Goal: Information Seeking & Learning: Learn about a topic

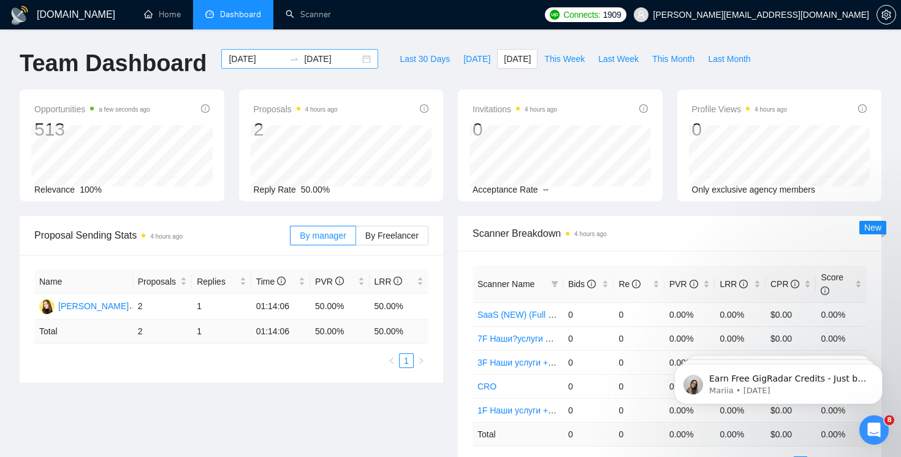
click at [359, 58] on div "[DATE] [DATE]" at bounding box center [299, 59] width 157 height 20
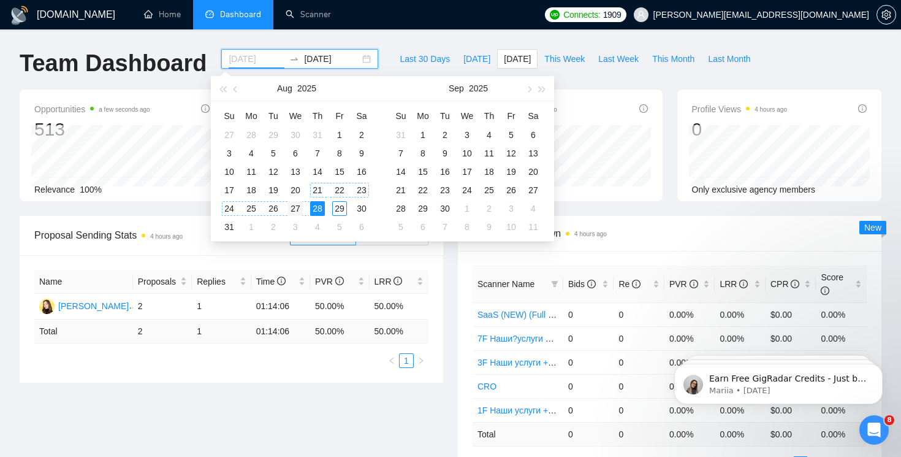
type input "[DATE]"
click at [294, 210] on div "27" at bounding box center [295, 208] width 15 height 15
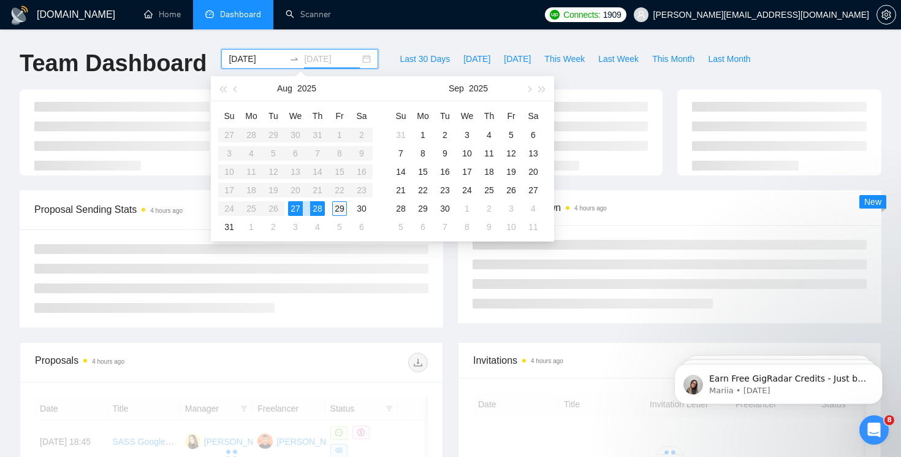
type input "[DATE]"
click at [338, 210] on div "29" at bounding box center [339, 208] width 15 height 15
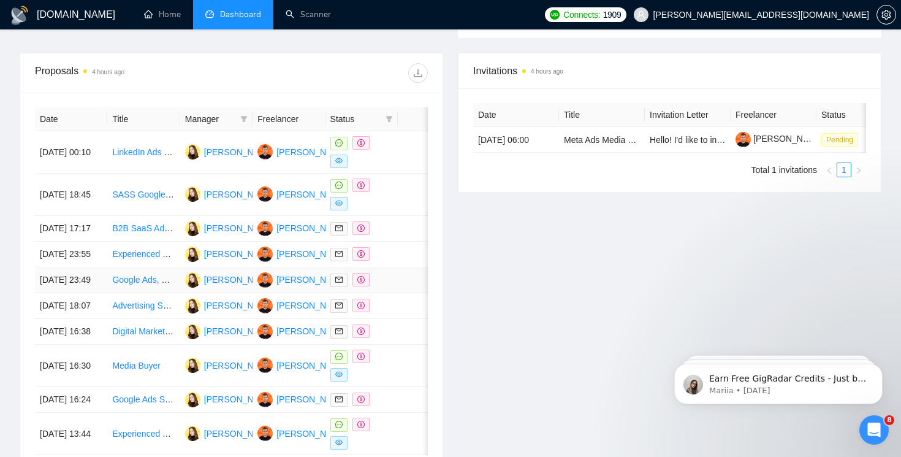
scroll to position [456, 0]
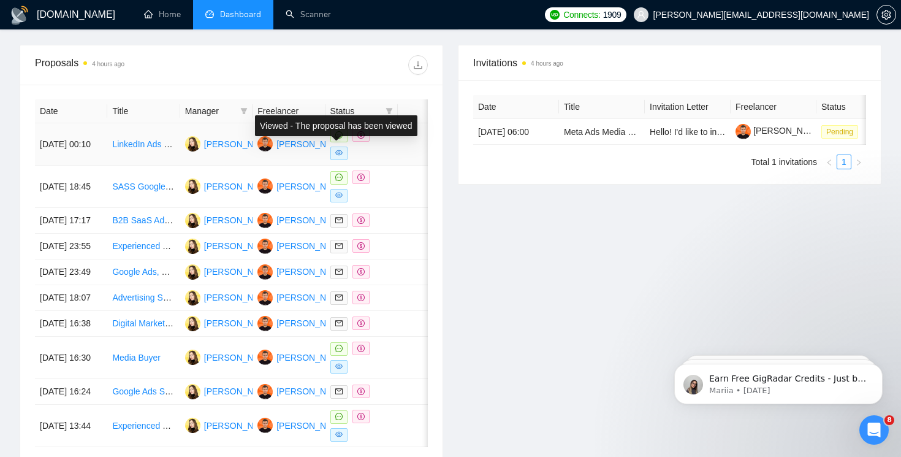
click at [340, 156] on icon "eye" at bounding box center [338, 152] width 7 height 7
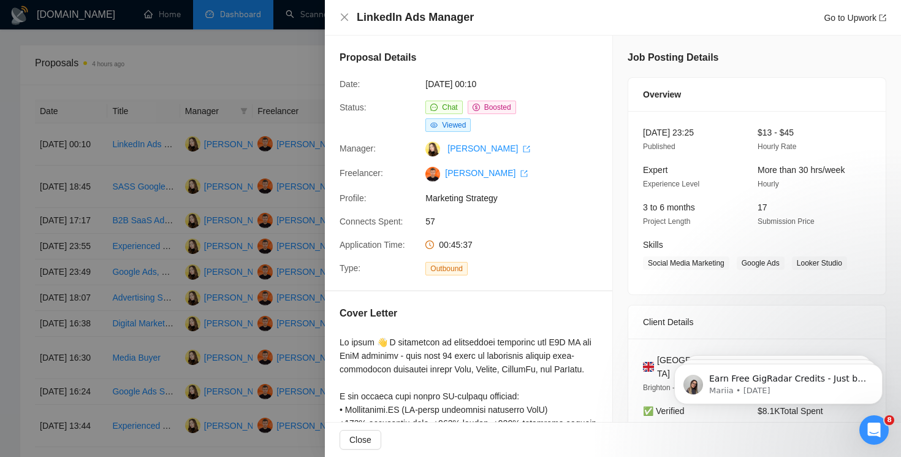
click at [338, 15] on div "LinkedIn Ads Manager Go to Upwork" at bounding box center [613, 18] width 576 height 36
click at [346, 18] on icon "close" at bounding box center [344, 16] width 7 height 7
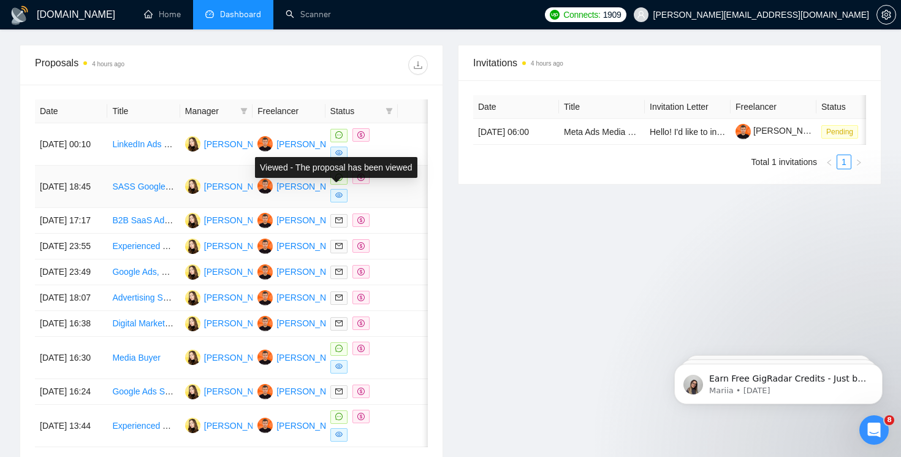
click at [340, 196] on icon "eye" at bounding box center [338, 194] width 7 height 7
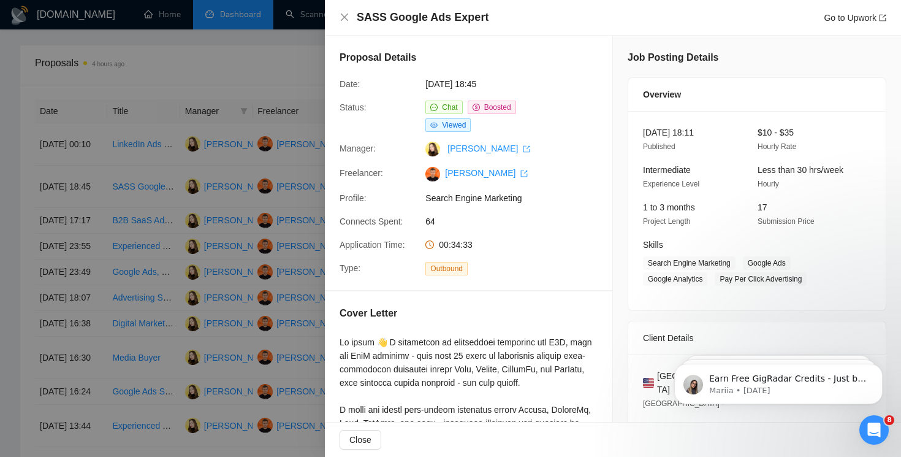
scroll to position [29, 0]
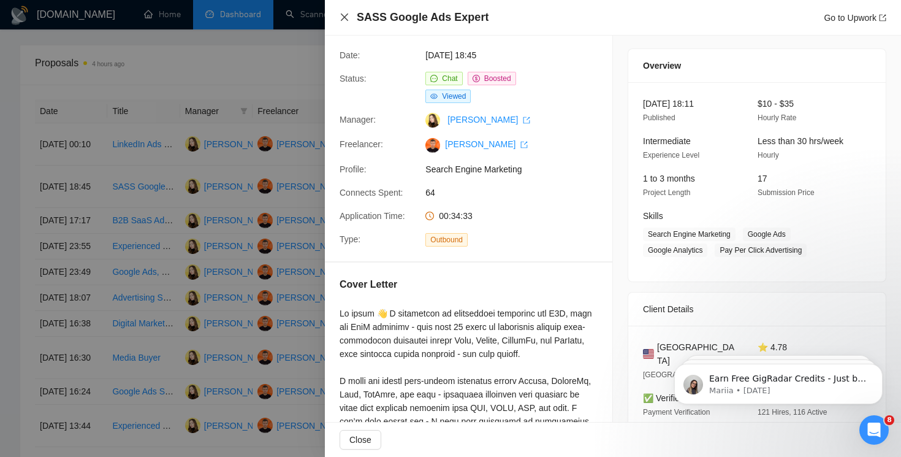
click at [340, 12] on icon "close" at bounding box center [345, 17] width 10 height 10
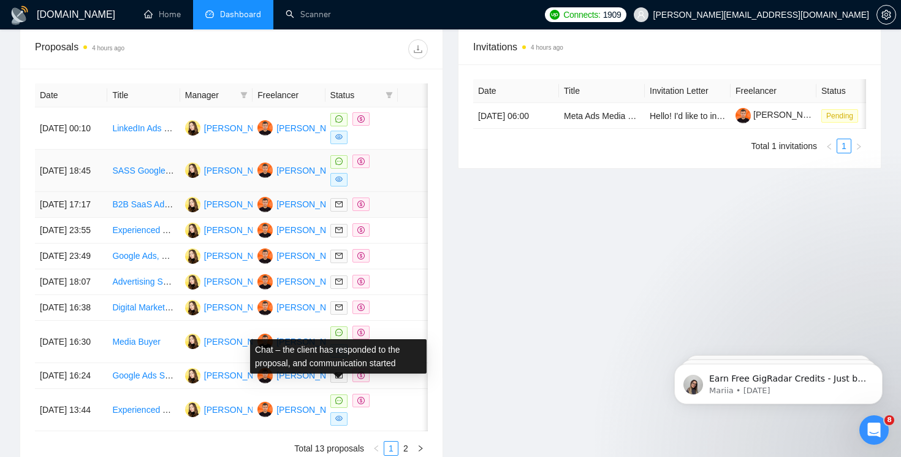
scroll to position [468, 0]
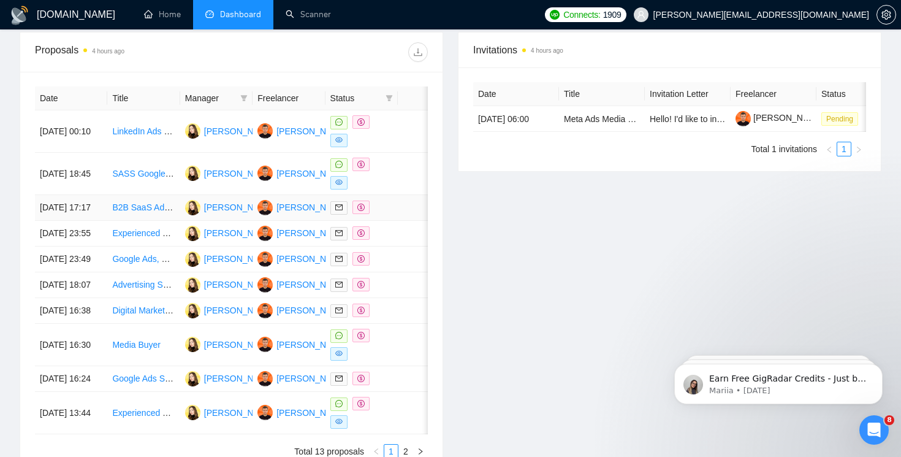
click at [359, 211] on icon "dollar" at bounding box center [360, 207] width 7 height 7
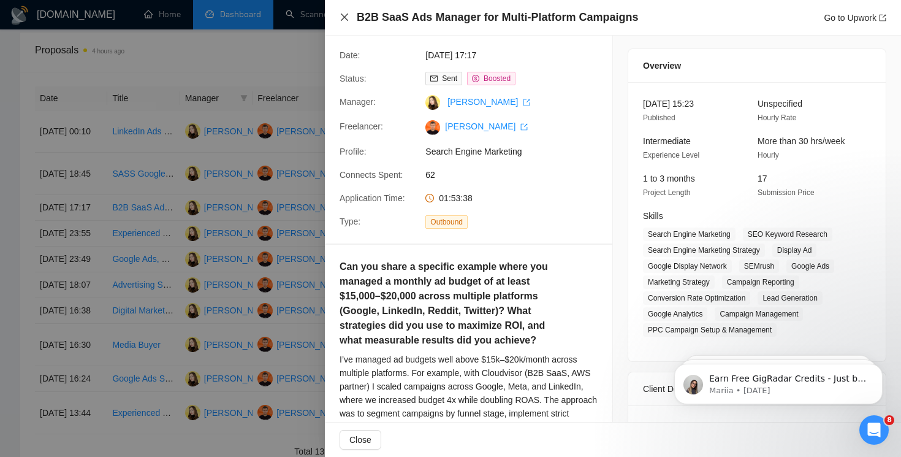
click at [340, 15] on icon "close" at bounding box center [345, 17] width 10 height 10
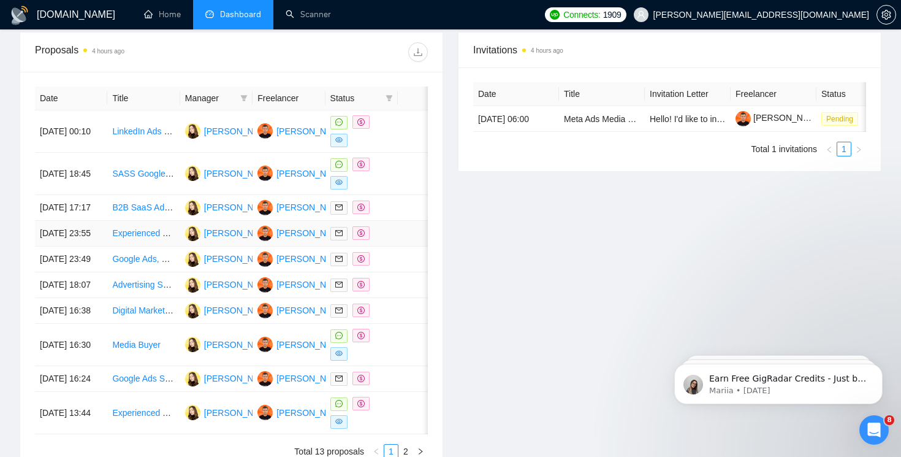
click at [362, 237] on icon "dollar" at bounding box center [360, 232] width 7 height 7
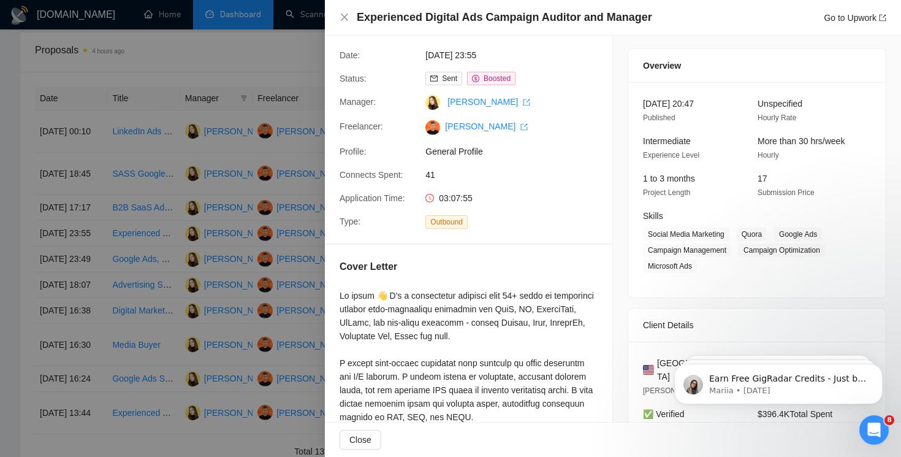
scroll to position [60, 0]
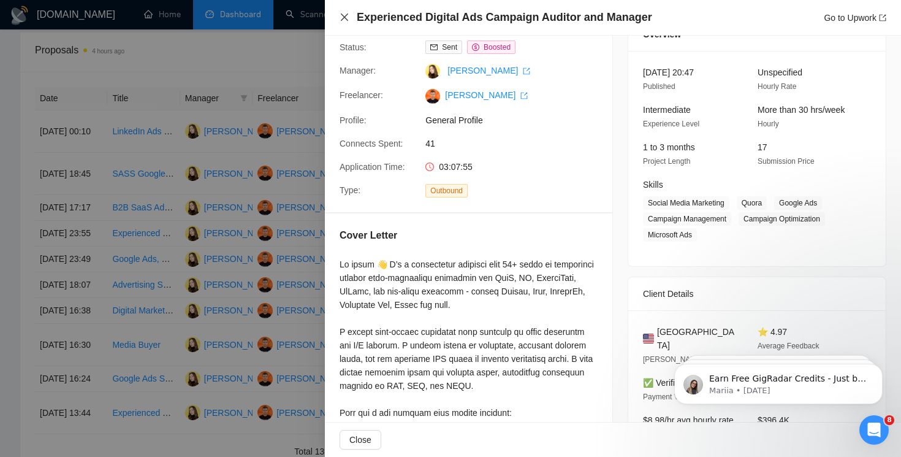
click at [344, 20] on icon "close" at bounding box center [345, 17] width 10 height 10
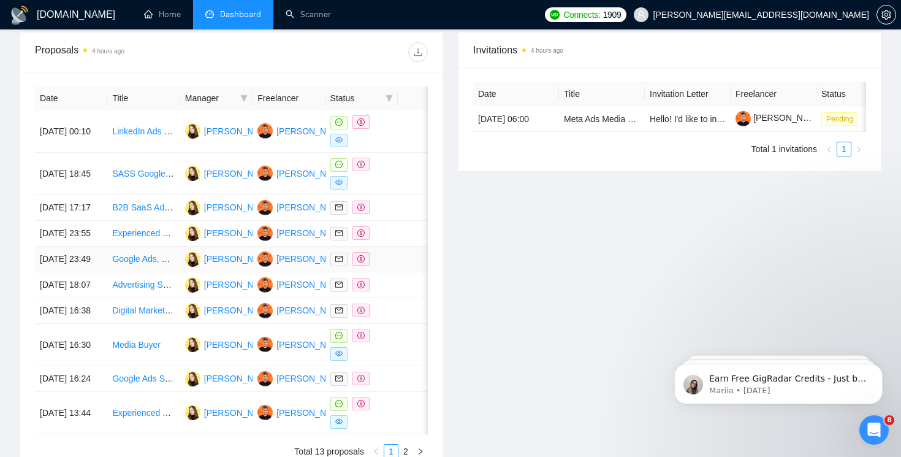
click at [364, 262] on icon "dollar" at bounding box center [360, 258] width 7 height 7
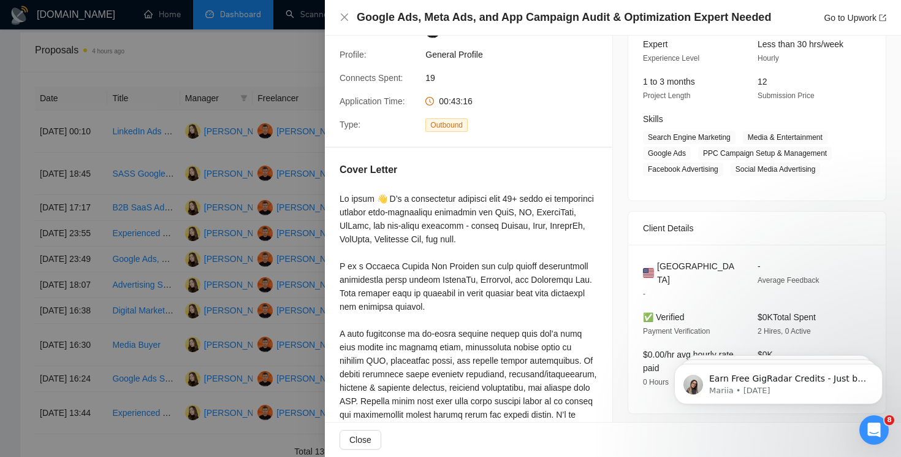
scroll to position [131, 0]
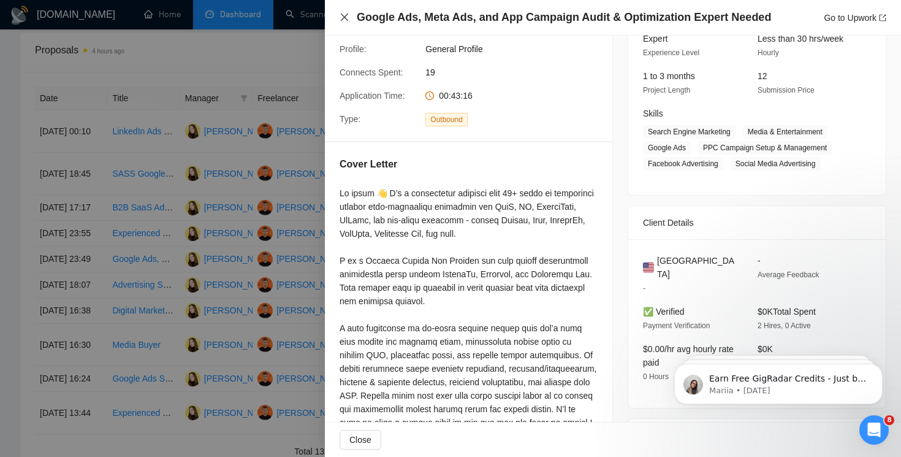
click at [340, 18] on icon "close" at bounding box center [345, 17] width 10 height 10
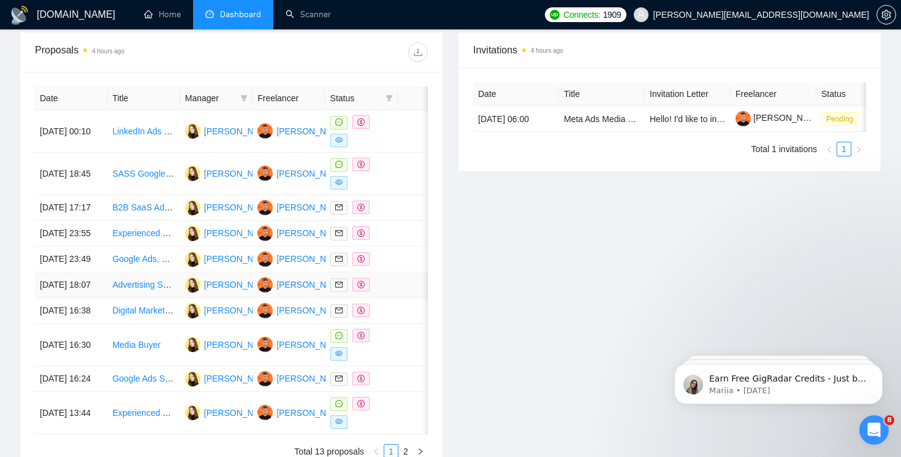
click at [365, 291] on span at bounding box center [361, 284] width 17 height 13
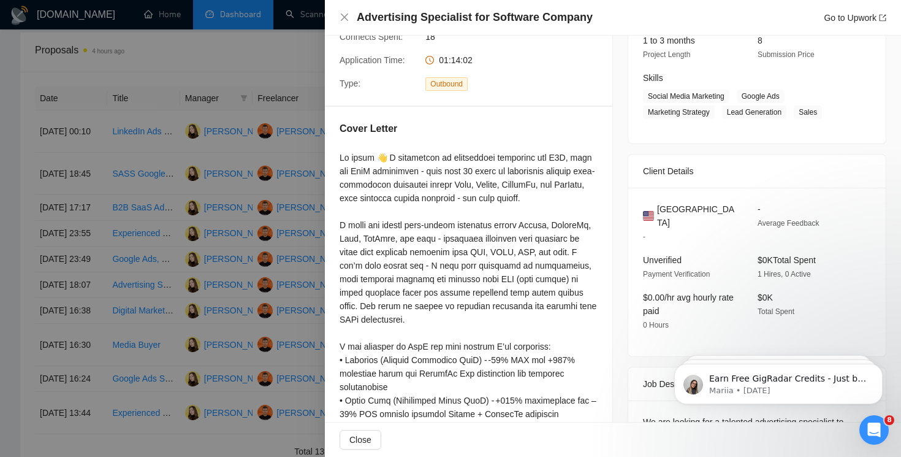
scroll to position [183, 0]
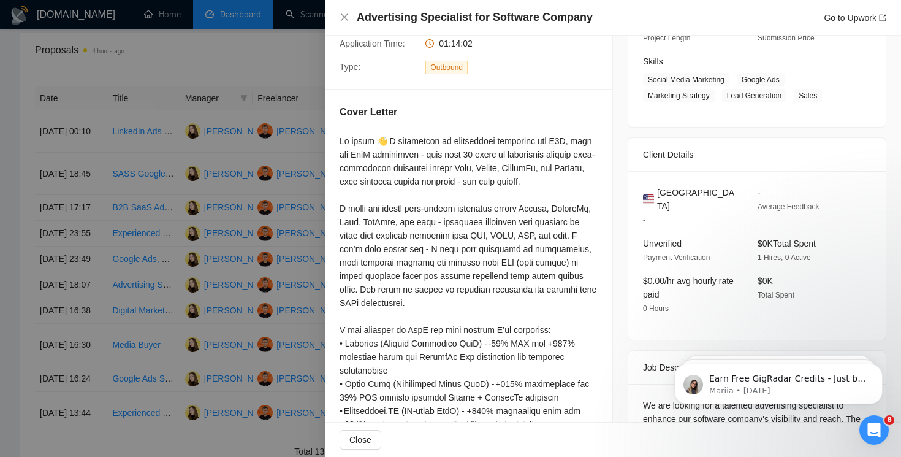
click at [350, 22] on div "Advertising Specialist for Software Company Go to Upwork" at bounding box center [613, 17] width 547 height 15
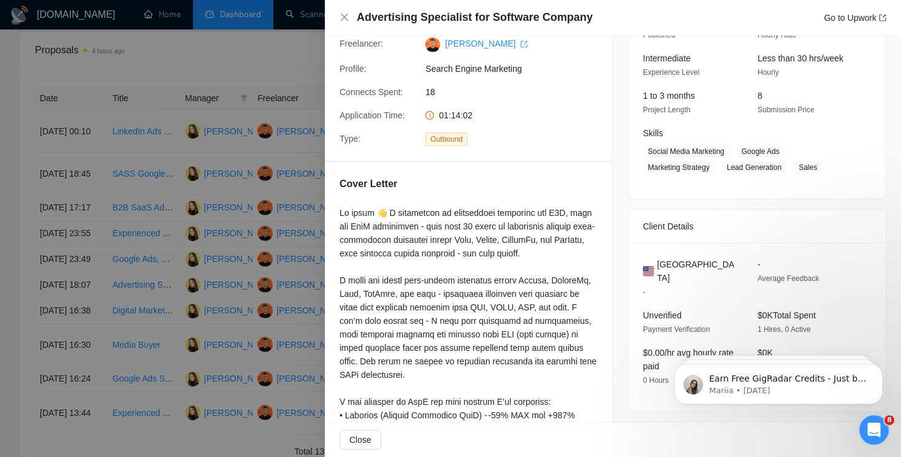
scroll to position [67, 0]
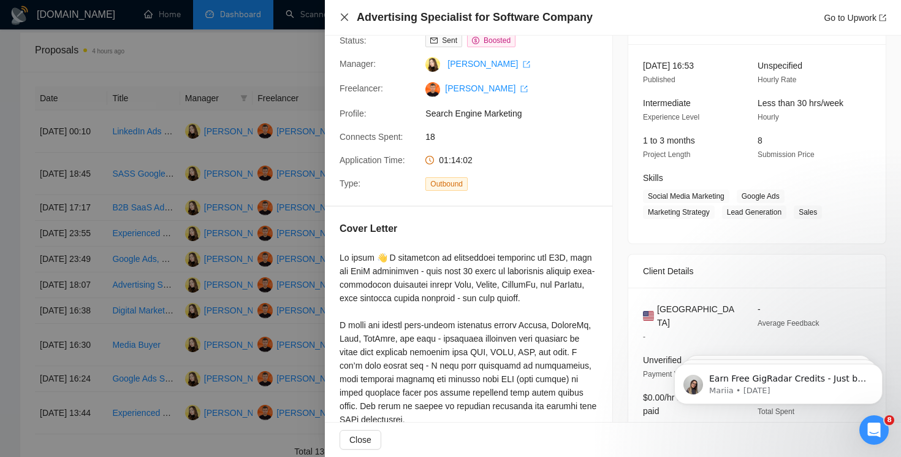
click at [343, 13] on icon "close" at bounding box center [345, 17] width 10 height 10
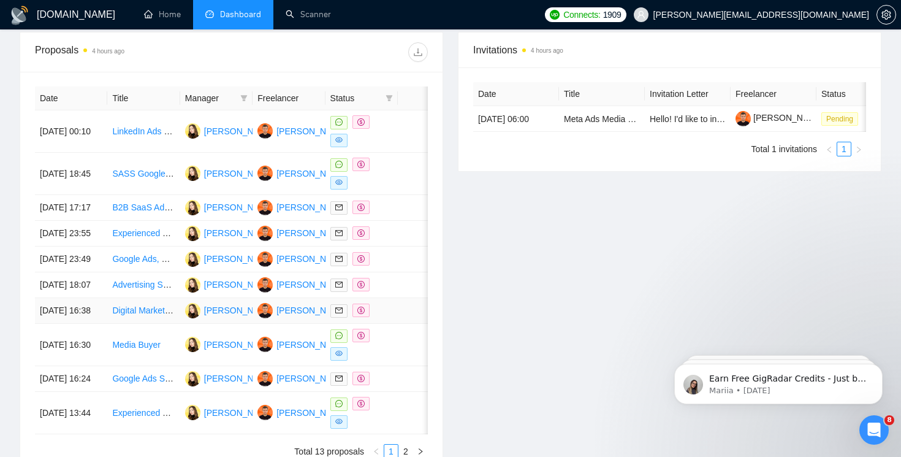
click at [361, 314] on icon "dollar" at bounding box center [360, 310] width 7 height 7
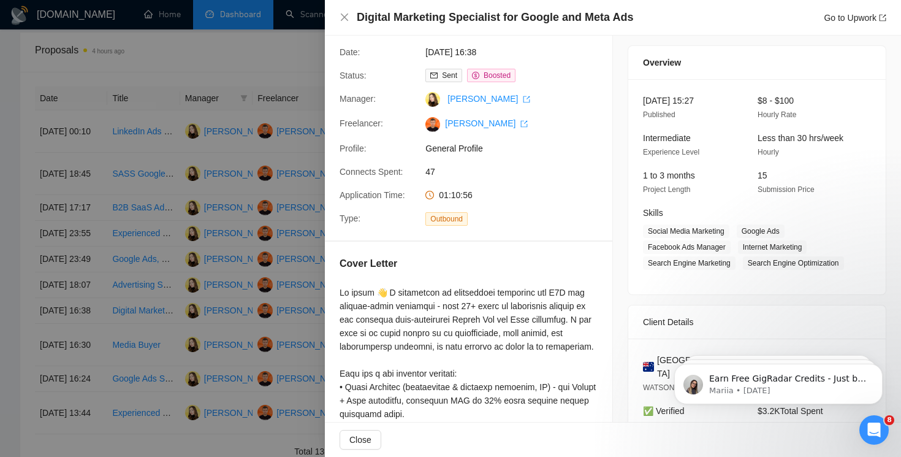
scroll to position [0, 0]
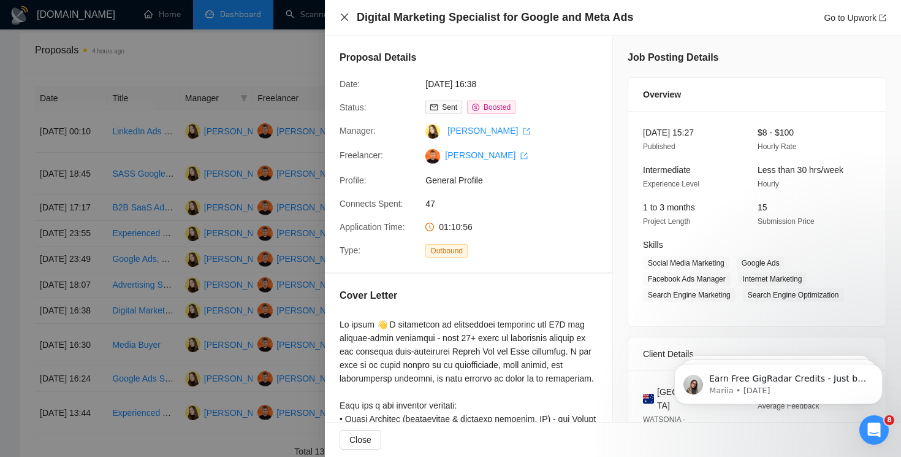
click at [343, 18] on icon "close" at bounding box center [345, 17] width 10 height 10
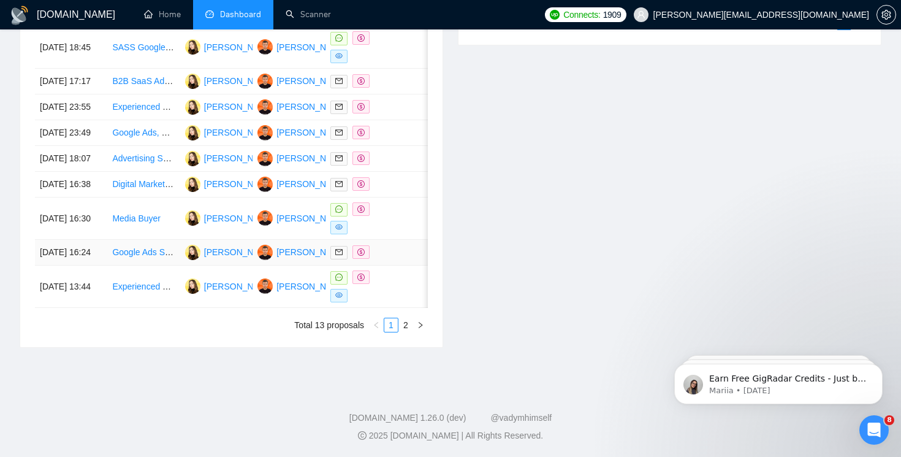
scroll to position [515, 0]
